Goal: Task Accomplishment & Management: Manage account settings

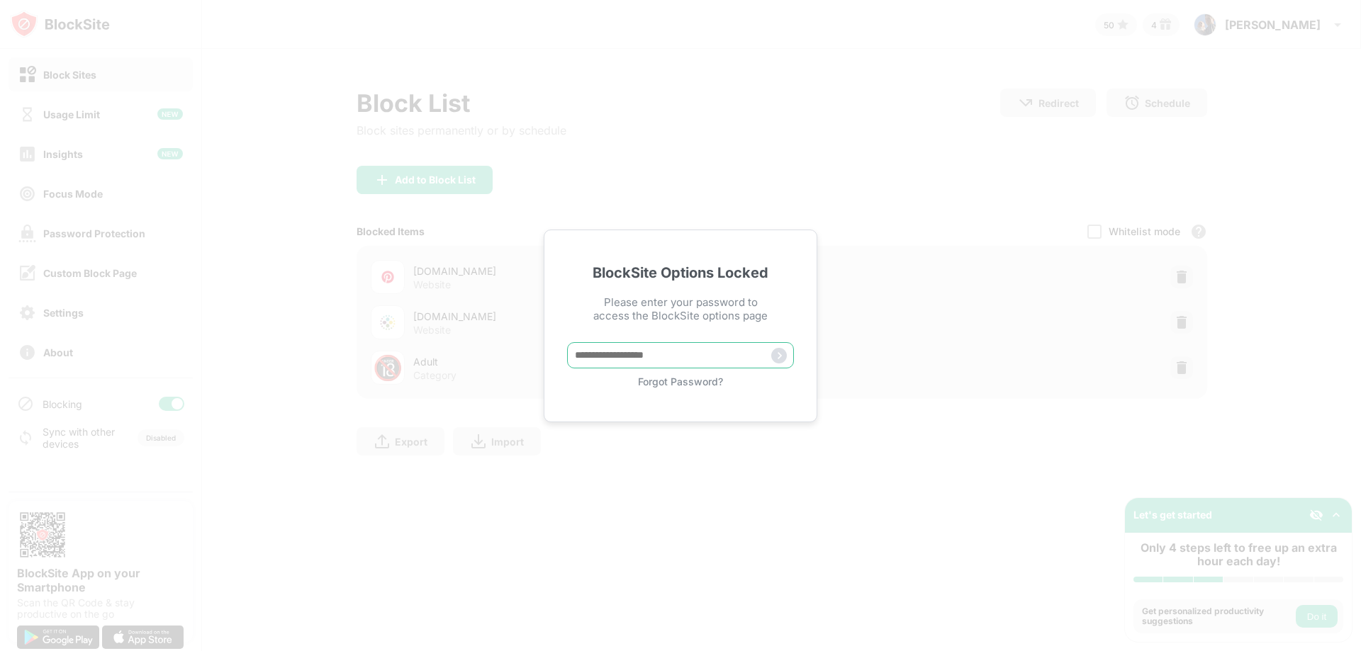
click at [635, 352] on input "text" at bounding box center [680, 355] width 227 height 26
type input "*********"
